Goal: Navigation & Orientation: Find specific page/section

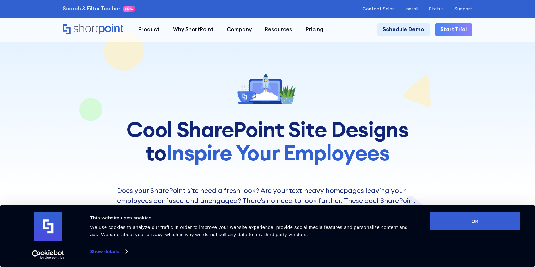
click at [103, 252] on link "Show details" at bounding box center [108, 251] width 37 height 9
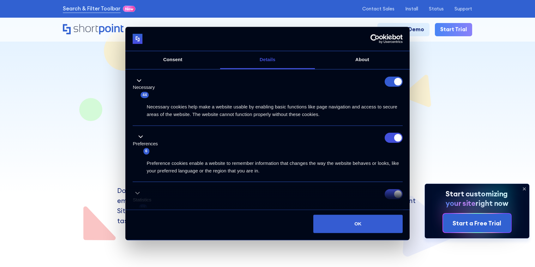
click at [396, 83] on form at bounding box center [394, 82] width 18 height 10
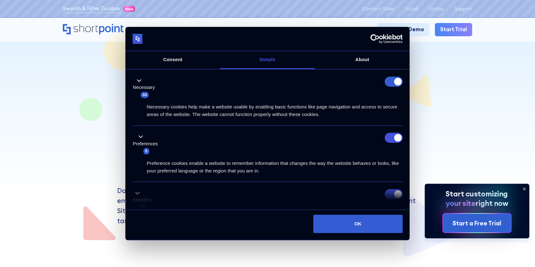
scroll to position [3, 0]
click at [392, 138] on input "Preferences" at bounding box center [394, 138] width 18 height 10
checkbox input "false"
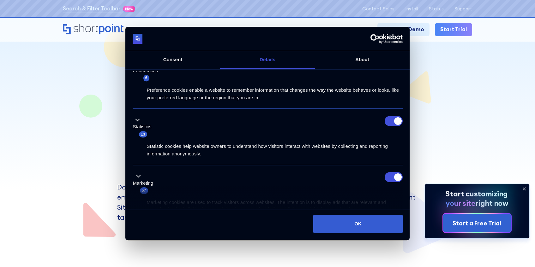
scroll to position [71, 0]
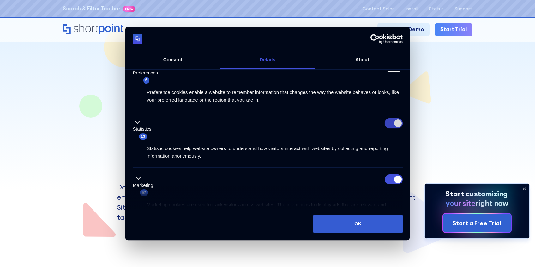
click at [394, 123] on input "Statistics" at bounding box center [394, 123] width 18 height 10
checkbox input "false"
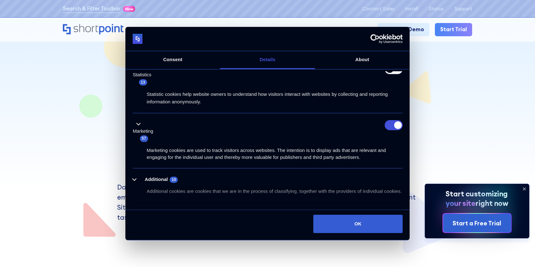
scroll to position [140, 0]
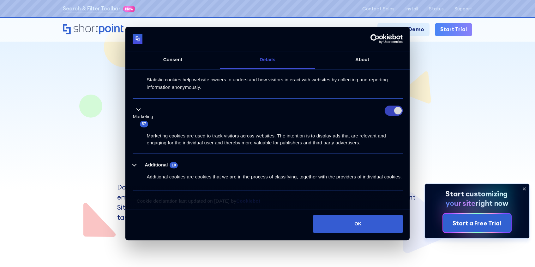
click at [395, 111] on input "Marketing" at bounding box center [394, 111] width 18 height 10
checkbox input "false"
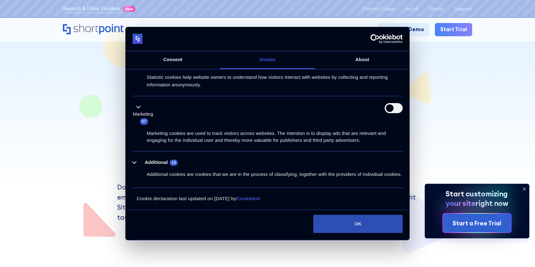
click at [358, 225] on button "OK" at bounding box center [357, 224] width 89 height 18
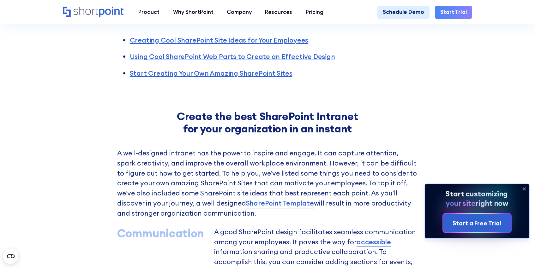
scroll to position [268, 0]
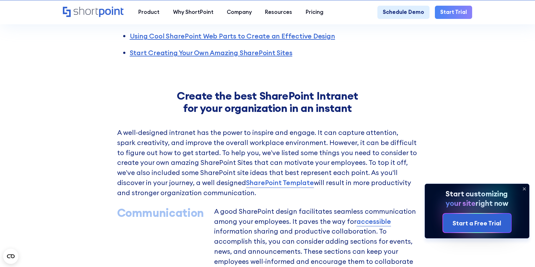
drag, startPoint x: 523, startPoint y: 188, endPoint x: 500, endPoint y: 185, distance: 22.6
click at [523, 188] on icon at bounding box center [524, 189] width 3 height 3
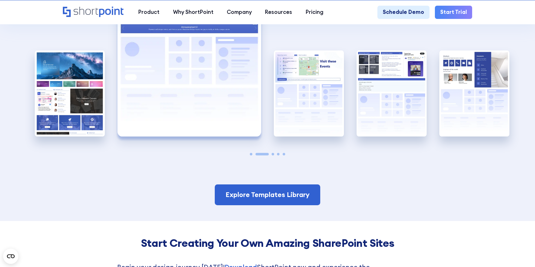
scroll to position [1174, 0]
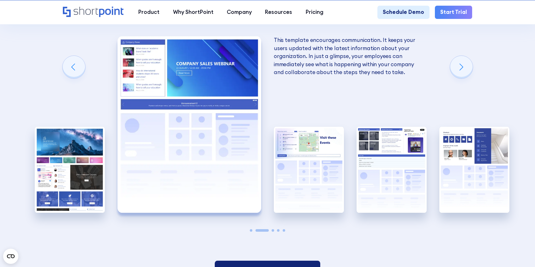
click at [274, 261] on link "Explore Templates Library" at bounding box center [267, 271] width 105 height 21
